Goal: Information Seeking & Learning: Compare options

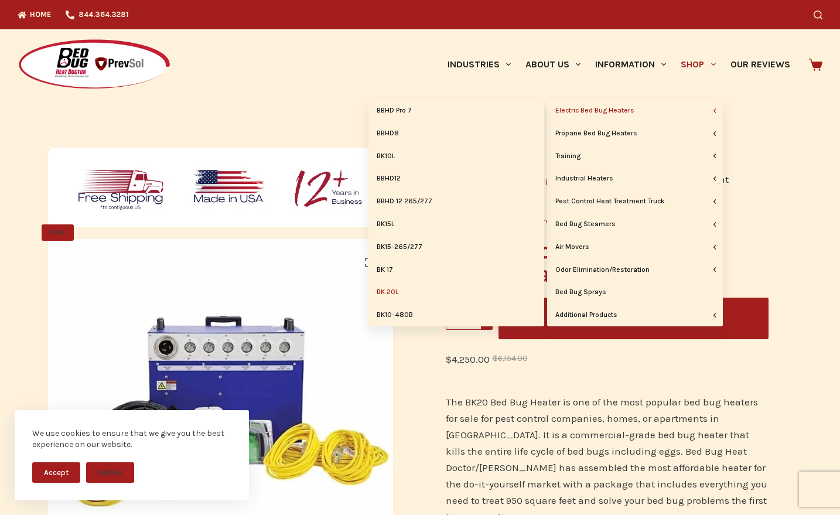
click at [626, 105] on link "Electric Bed Bug Heaters" at bounding box center [635, 111] width 176 height 22
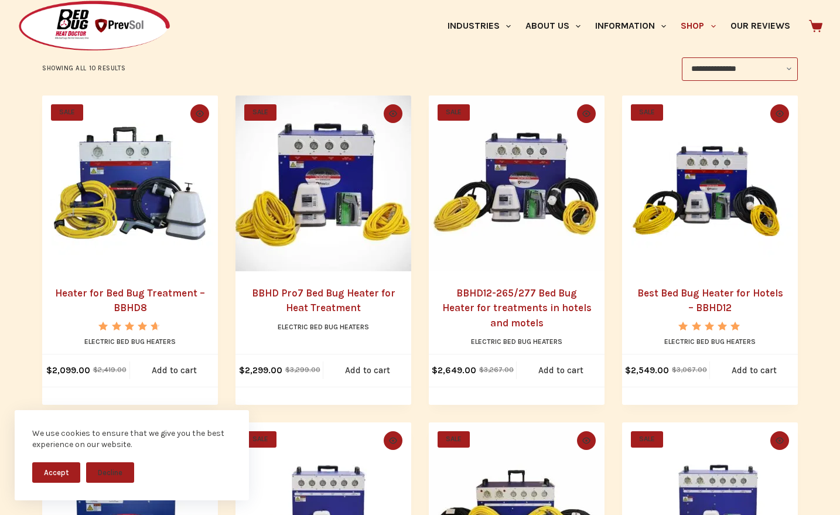
scroll to position [249, 0]
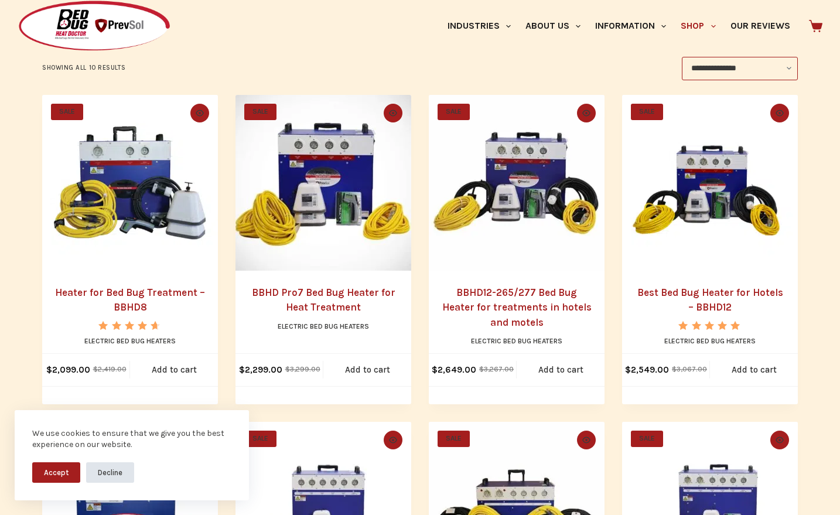
click at [107, 469] on button "Decline" at bounding box center [110, 472] width 48 height 21
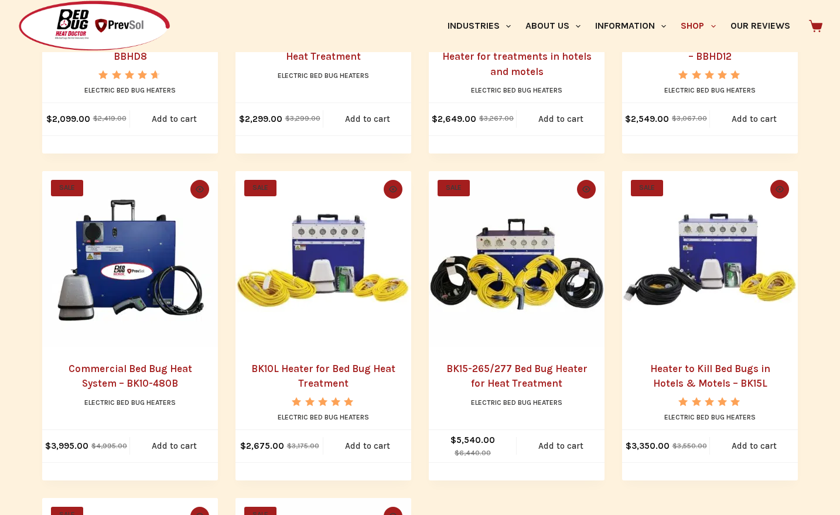
scroll to position [500, 0]
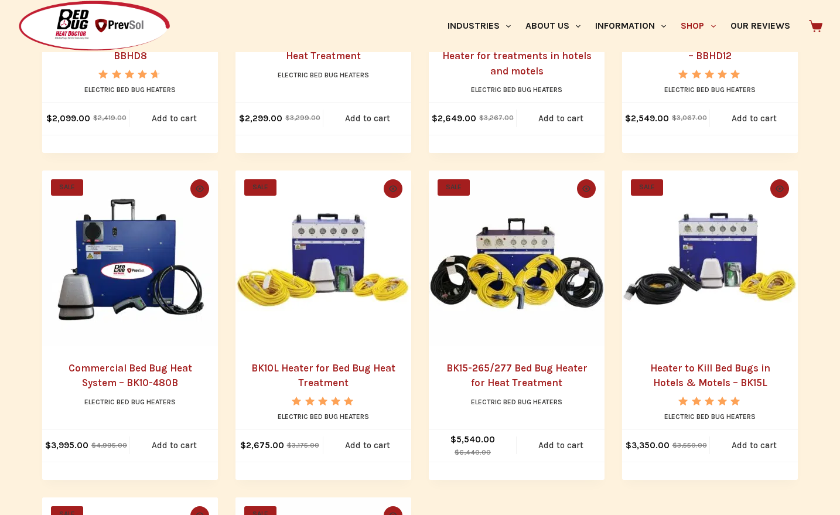
click at [692, 375] on h2 "Heater to Kill Bed Bugs in Hotels & Motels – BK15L" at bounding box center [710, 376] width 152 height 30
click at [692, 366] on link "Heater to Kill Bed Bugs in Hotels & Motels – BK15L" at bounding box center [710, 375] width 120 height 27
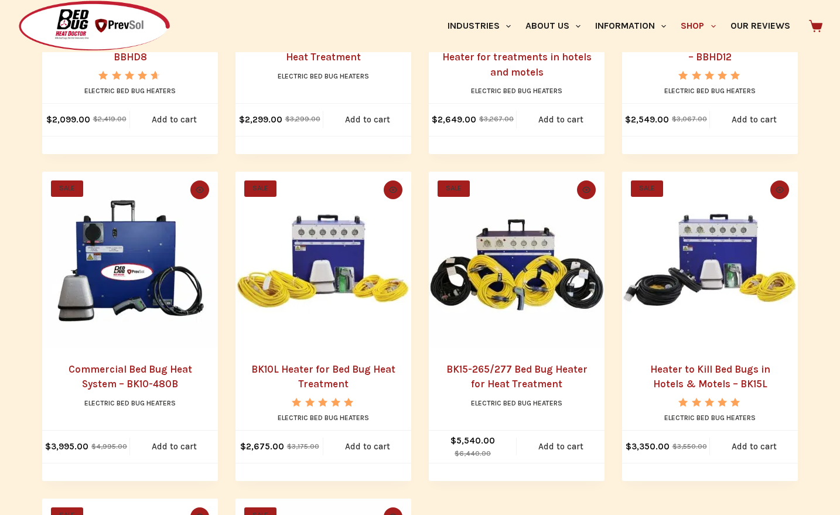
click at [340, 370] on link "BK10L Heater for Bed Bug Heat Treatment" at bounding box center [323, 376] width 144 height 27
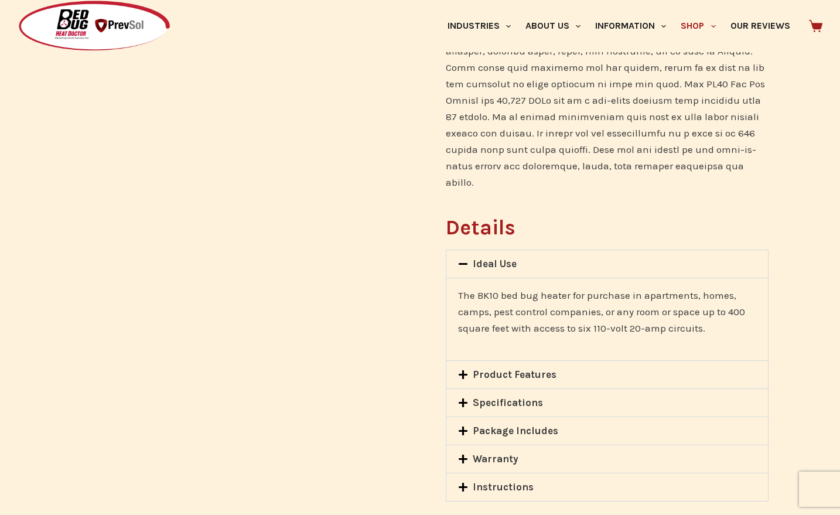
scroll to position [767, 0]
click at [509, 369] on link "Product Features" at bounding box center [515, 375] width 84 height 12
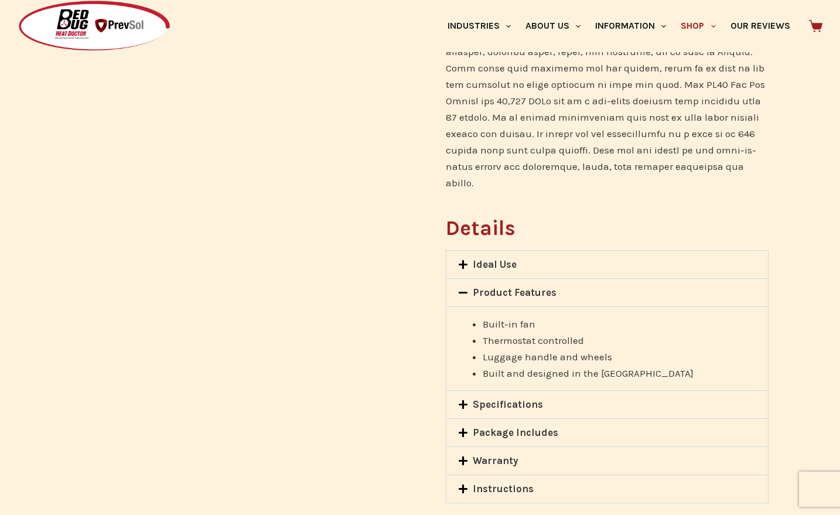
click at [465, 288] on icon at bounding box center [463, 293] width 10 height 10
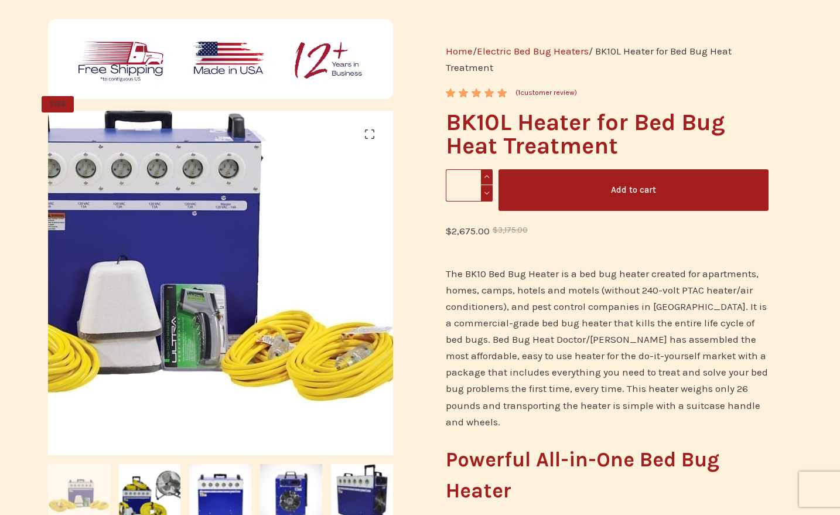
scroll to position [128, 0]
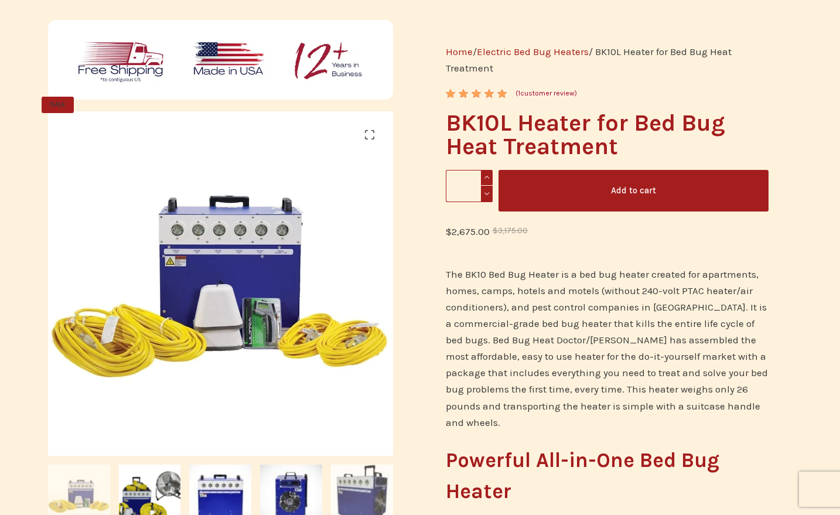
click at [361, 498] on img at bounding box center [362, 496] width 62 height 62
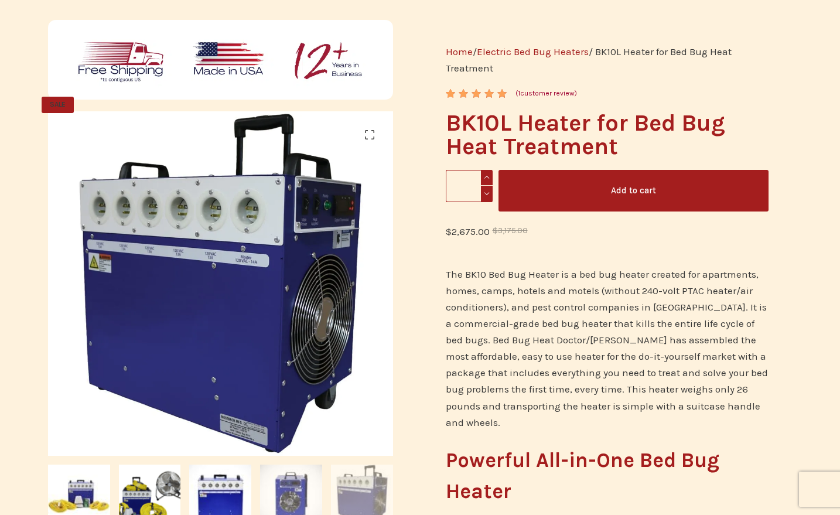
click at [307, 490] on img at bounding box center [291, 496] width 62 height 62
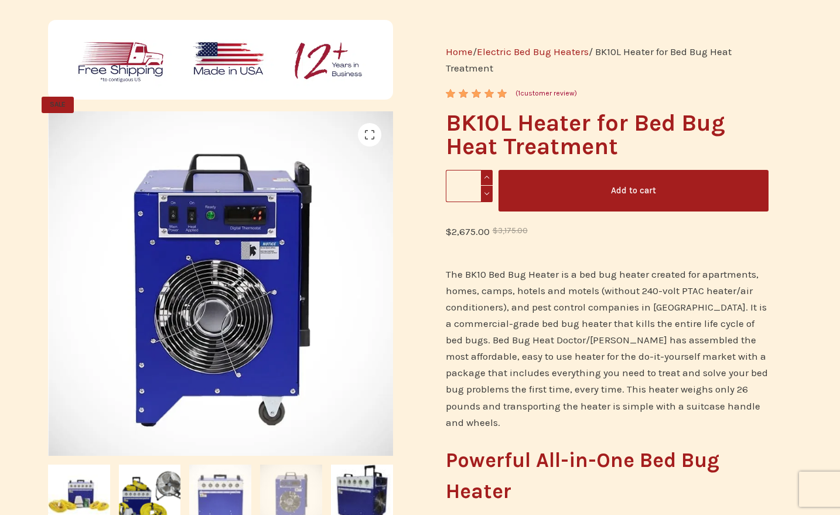
click at [230, 489] on img at bounding box center [220, 496] width 62 height 62
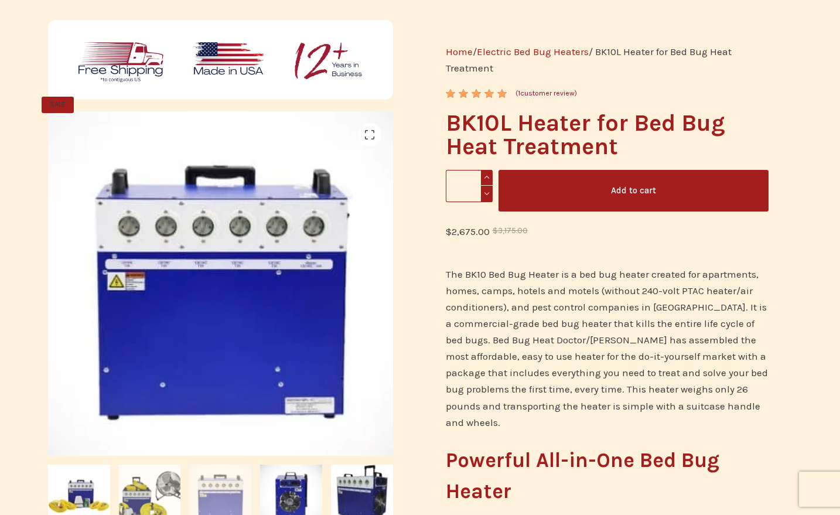
click at [166, 492] on img at bounding box center [150, 496] width 62 height 62
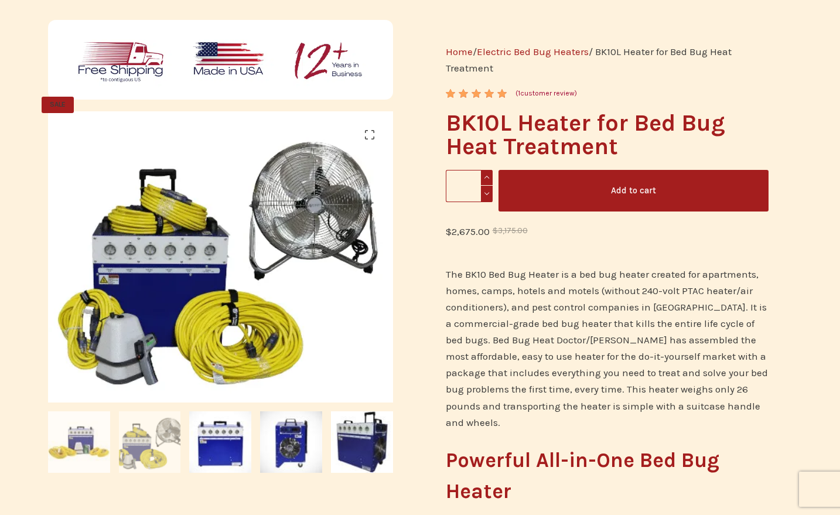
click at [88, 433] on img at bounding box center [79, 442] width 62 height 62
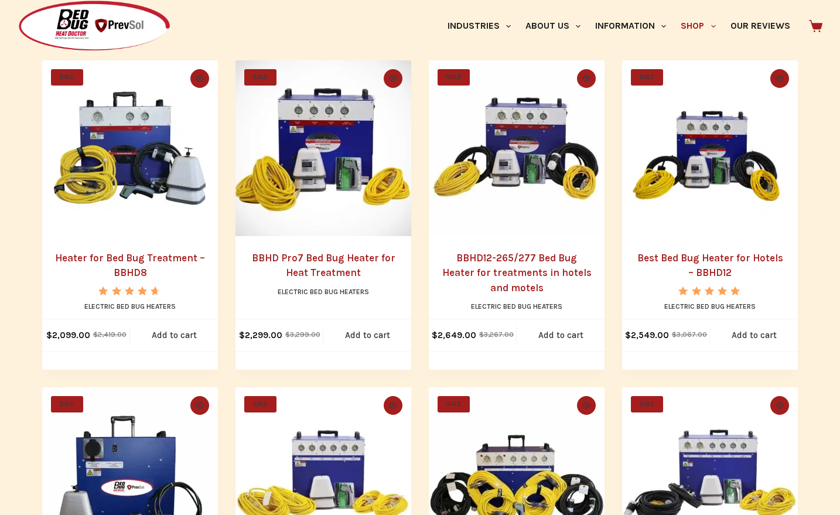
scroll to position [282, 0]
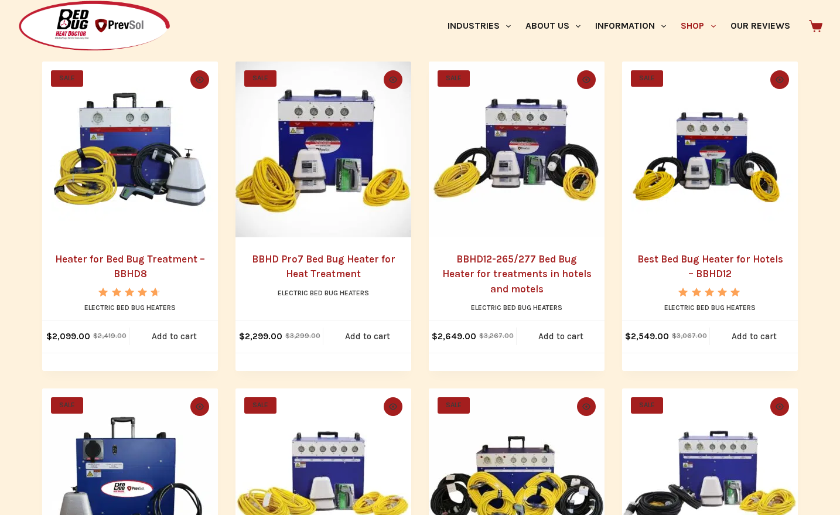
click at [334, 265] on h2 "BBHD Pro7 Bed Bug Heater for Heat Treatment" at bounding box center [323, 267] width 152 height 30
click at [333, 256] on link "BBHD Pro7 Bed Bug Heater for Heat Treatment" at bounding box center [324, 266] width 144 height 27
